Goal: Task Accomplishment & Management: Use online tool/utility

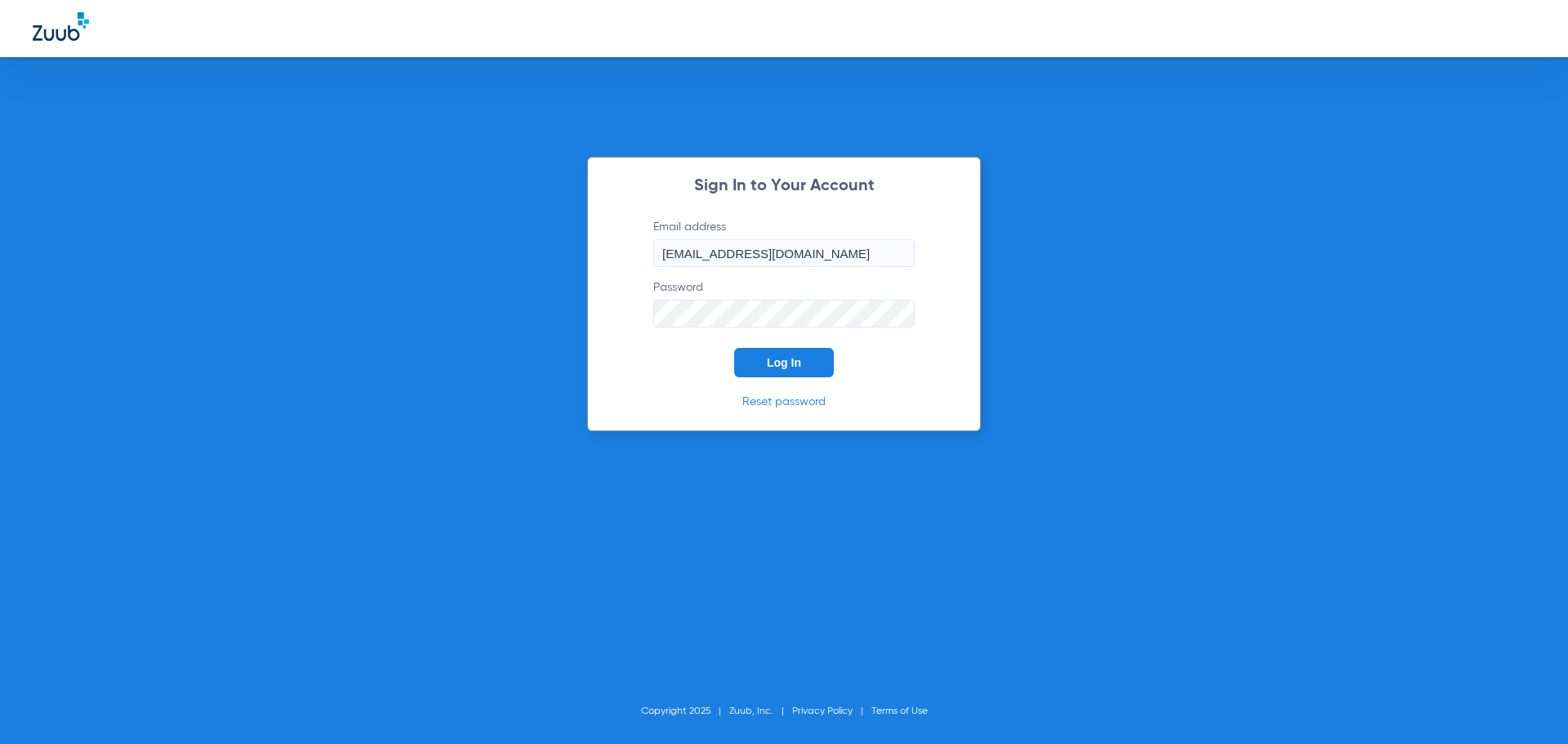
click at [771, 369] on span "Log In" at bounding box center [784, 362] width 34 height 13
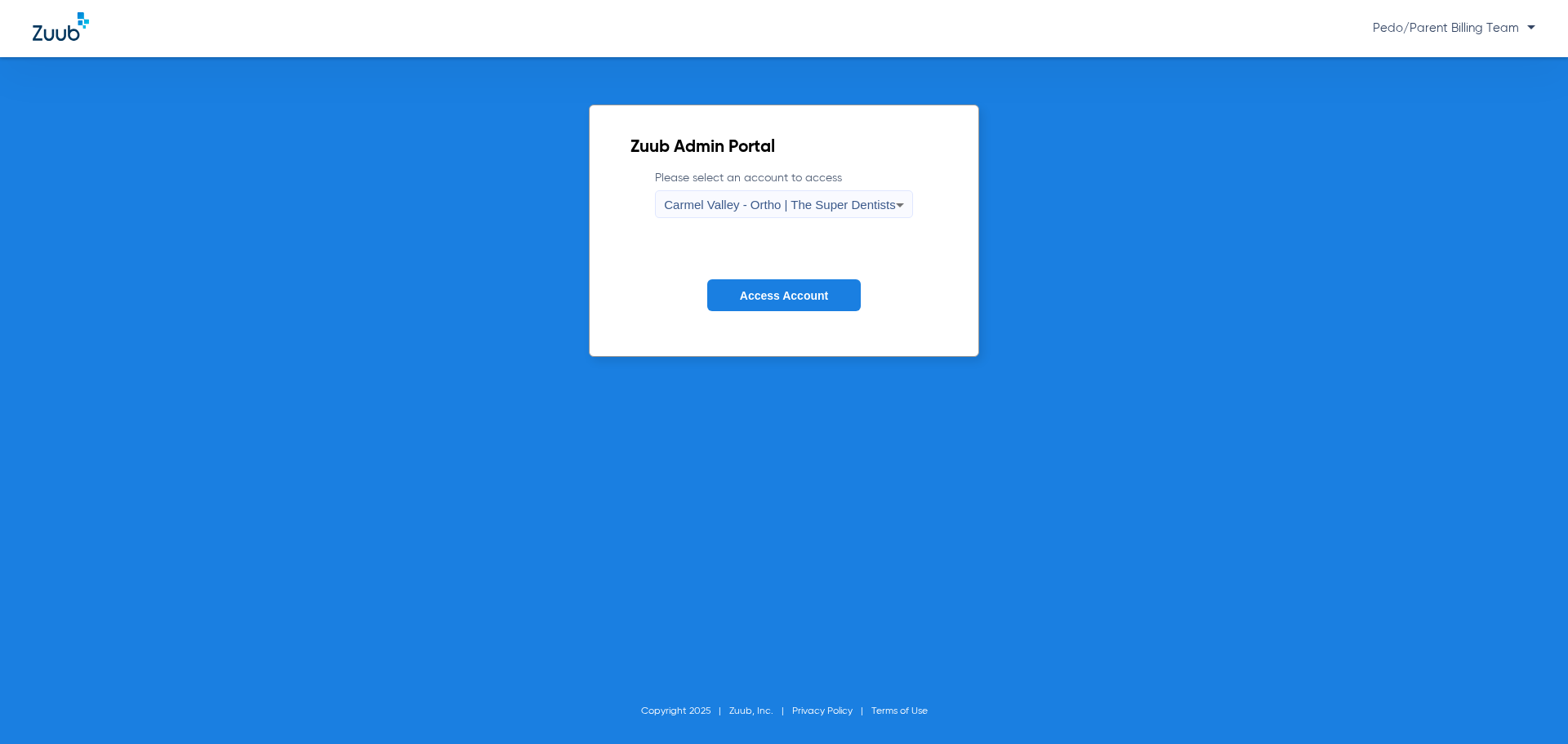
click at [841, 203] on span "Carmel Valley - Ortho | The Super Dentists" at bounding box center [779, 204] width 231 height 14
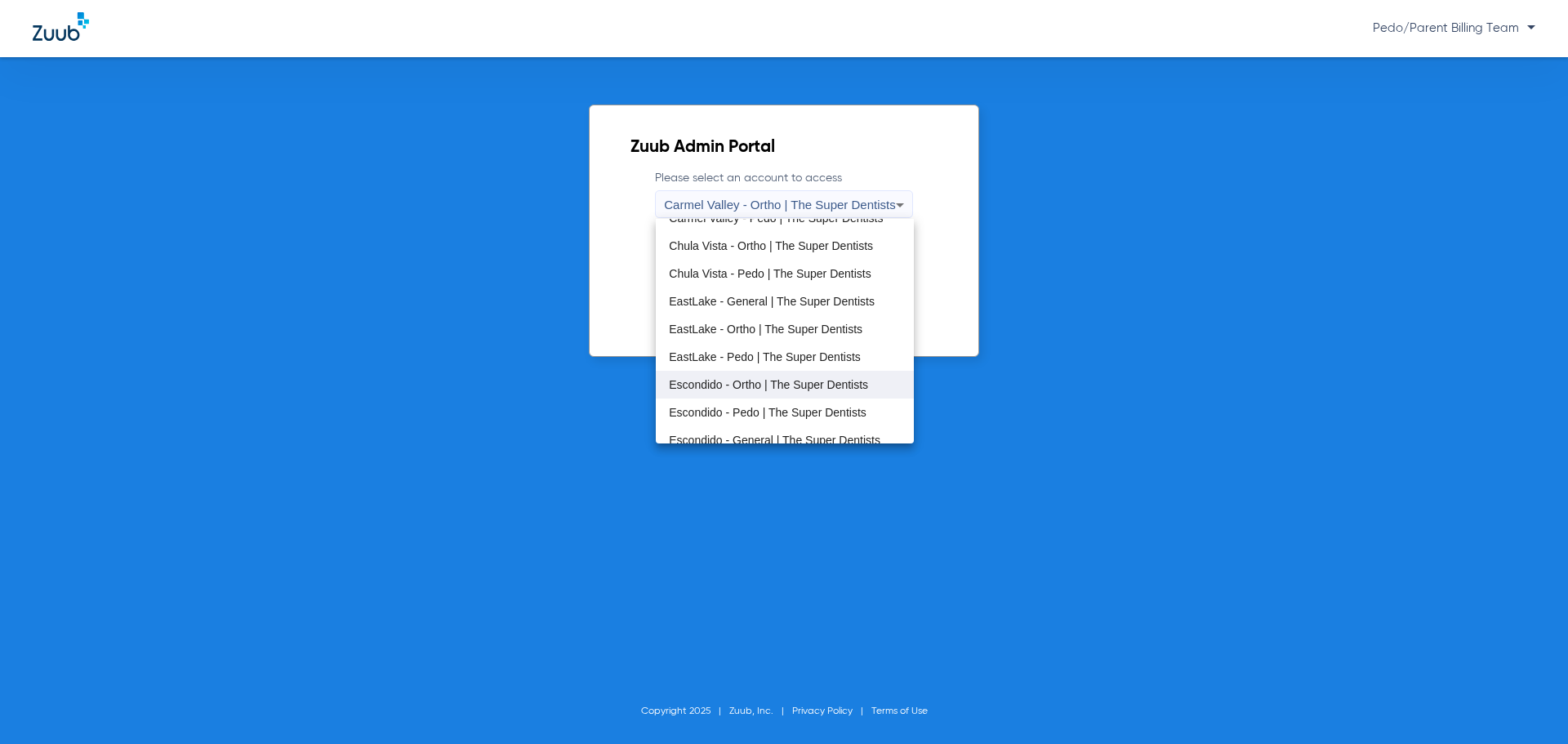
scroll to position [82, 0]
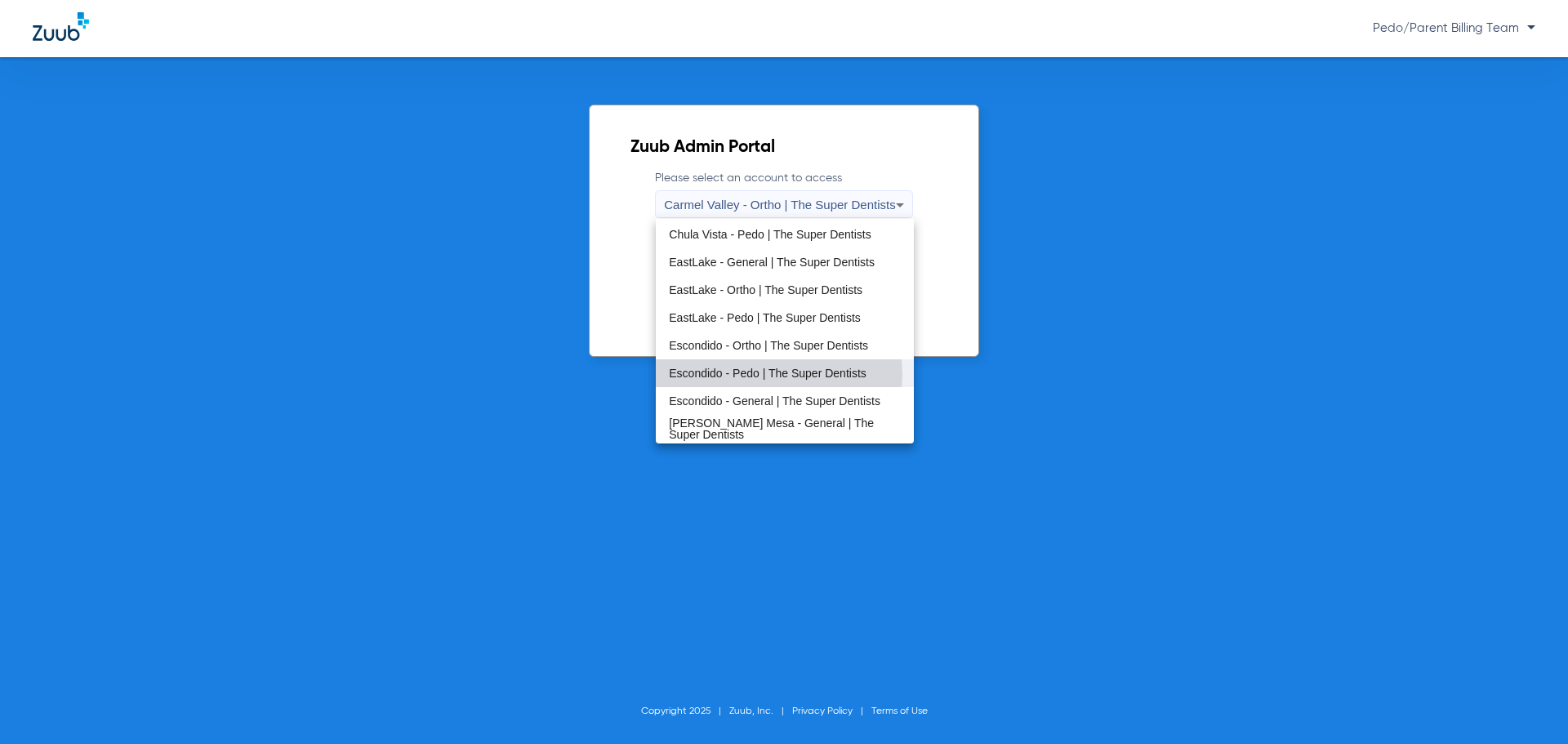
click at [753, 375] on span "Escondido - Pedo | The Super Dentists" at bounding box center [768, 373] width 197 height 11
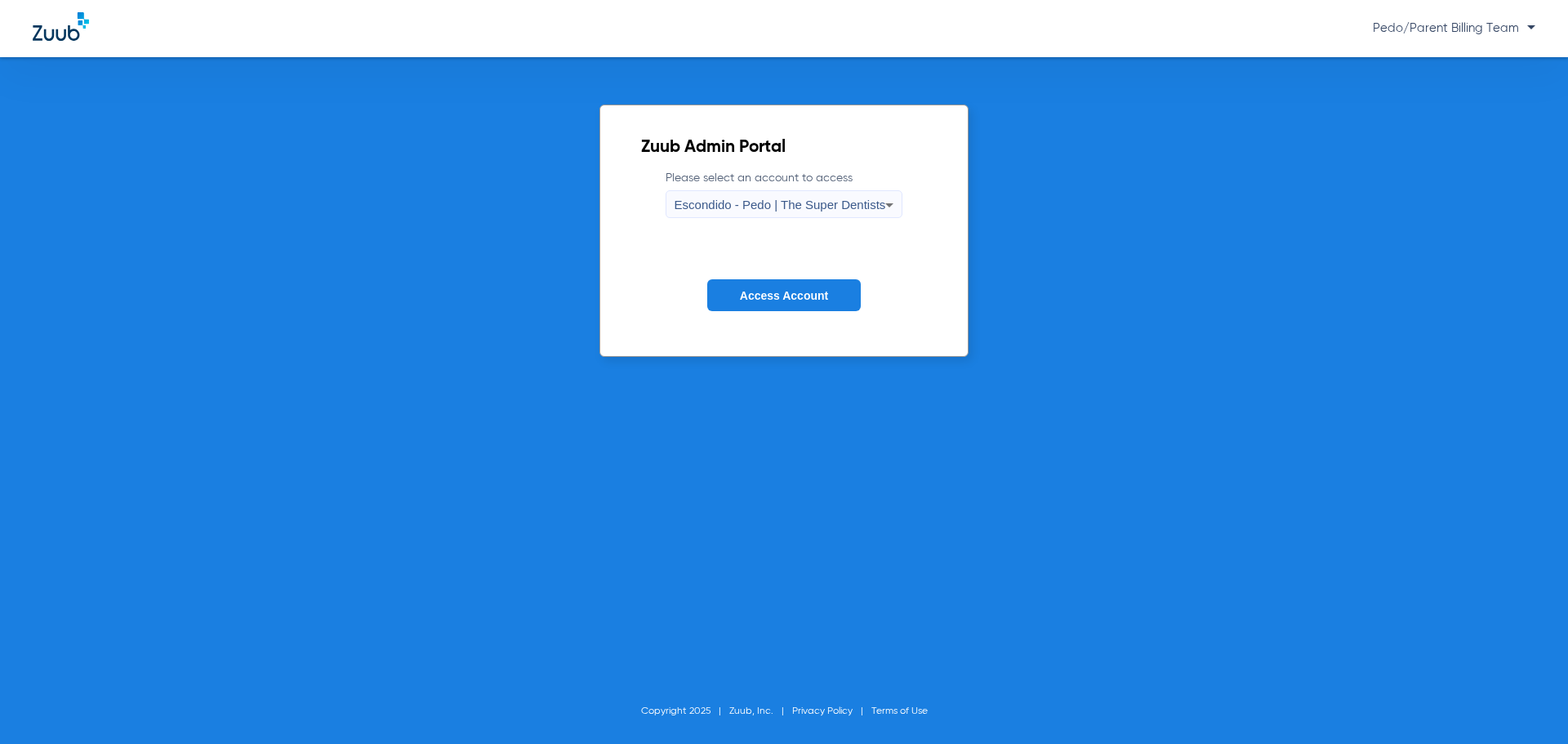
click at [789, 296] on span "Access Account" at bounding box center [784, 295] width 89 height 13
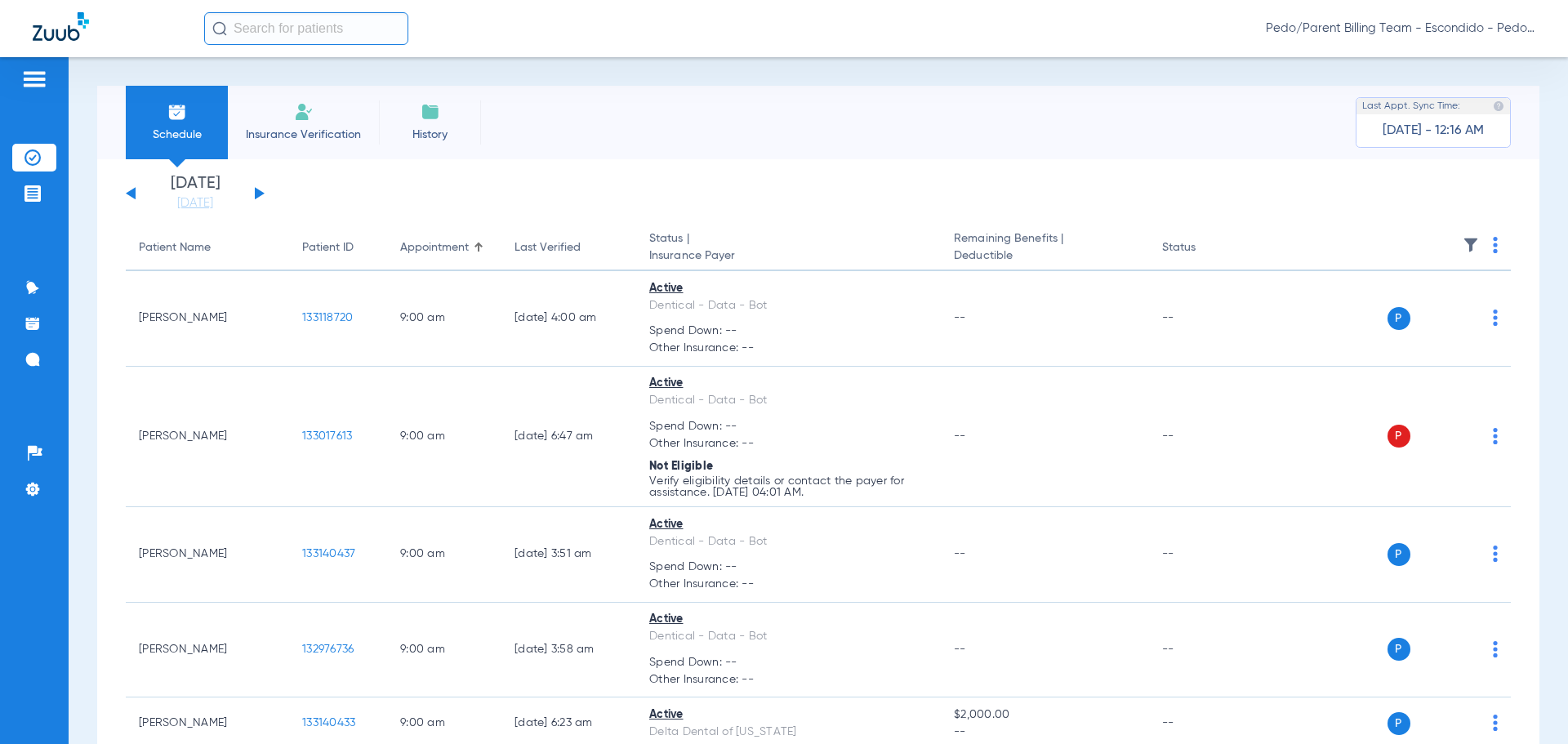
click at [311, 127] on span "Insurance Verification" at bounding box center [303, 134] width 127 height 16
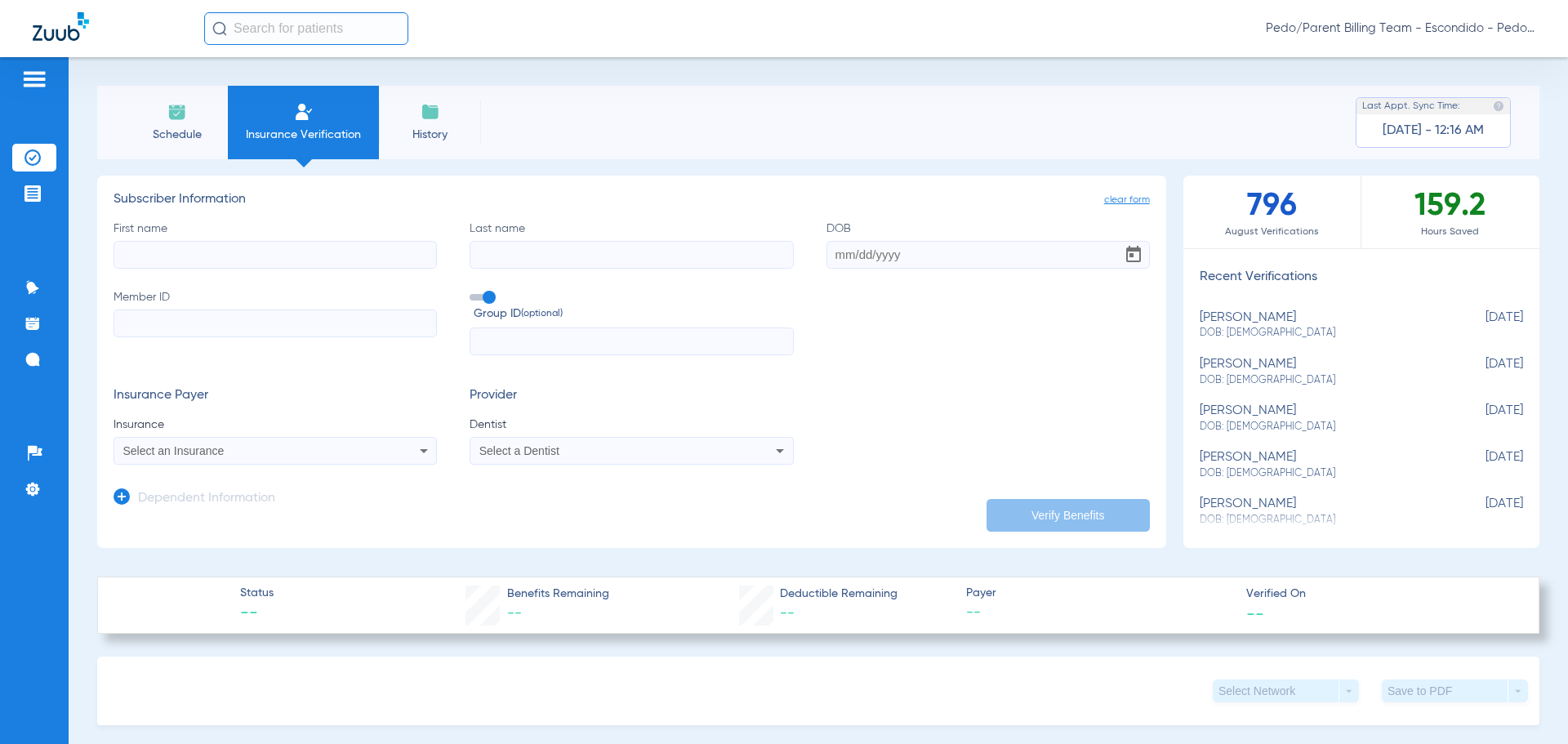
click at [276, 25] on input "text" at bounding box center [306, 28] width 204 height 32
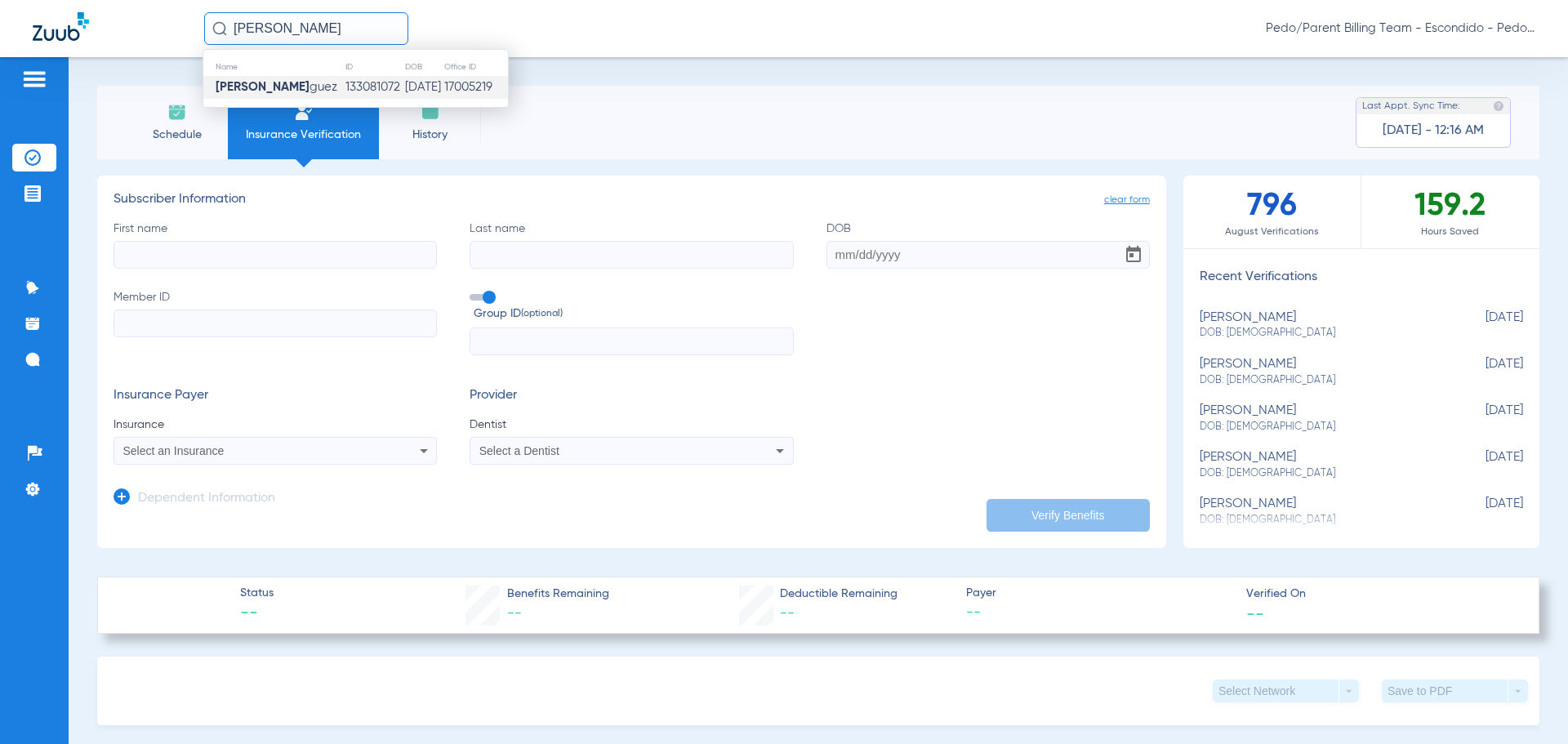
type input "[PERSON_NAME]"
click at [368, 87] on td "133081072" at bounding box center [374, 87] width 59 height 23
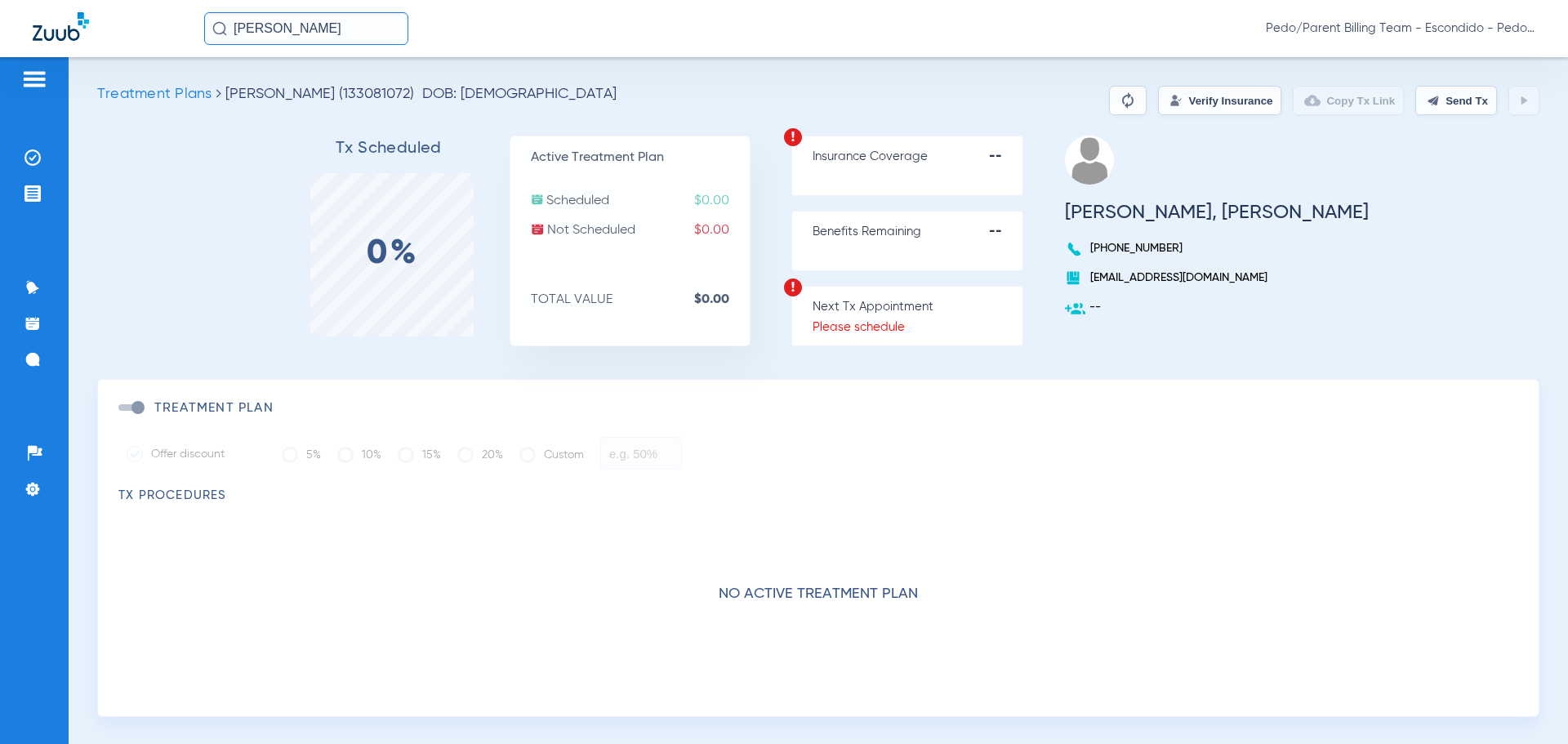
click at [1175, 106] on button "Verify Insurance" at bounding box center [1219, 100] width 123 height 30
